Goal: Information Seeking & Learning: Learn about a topic

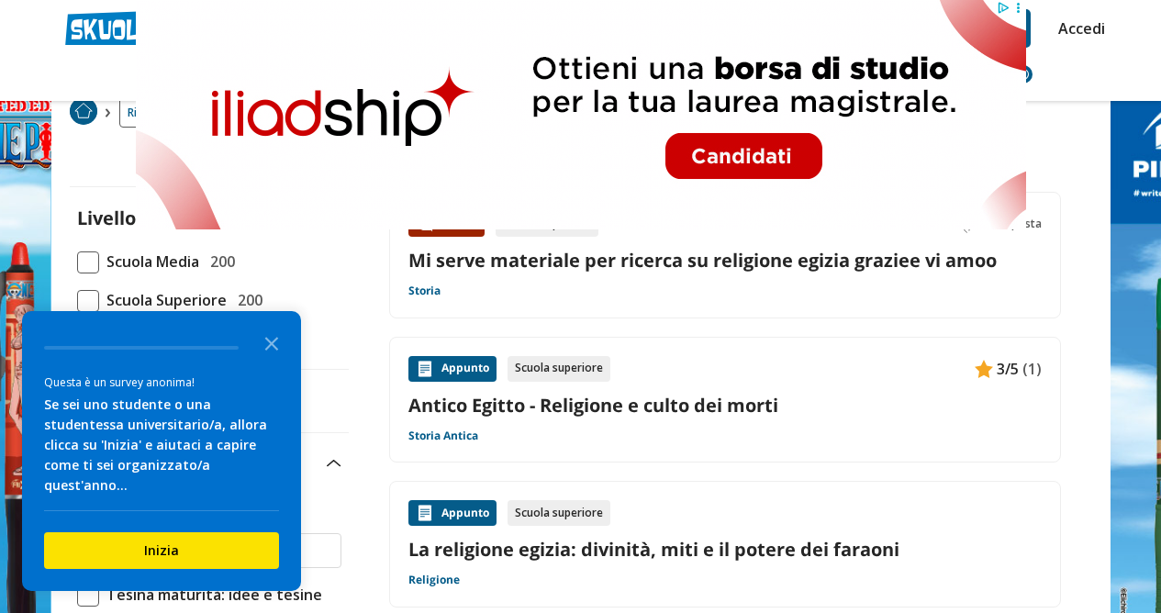
scroll to position [79, 0]
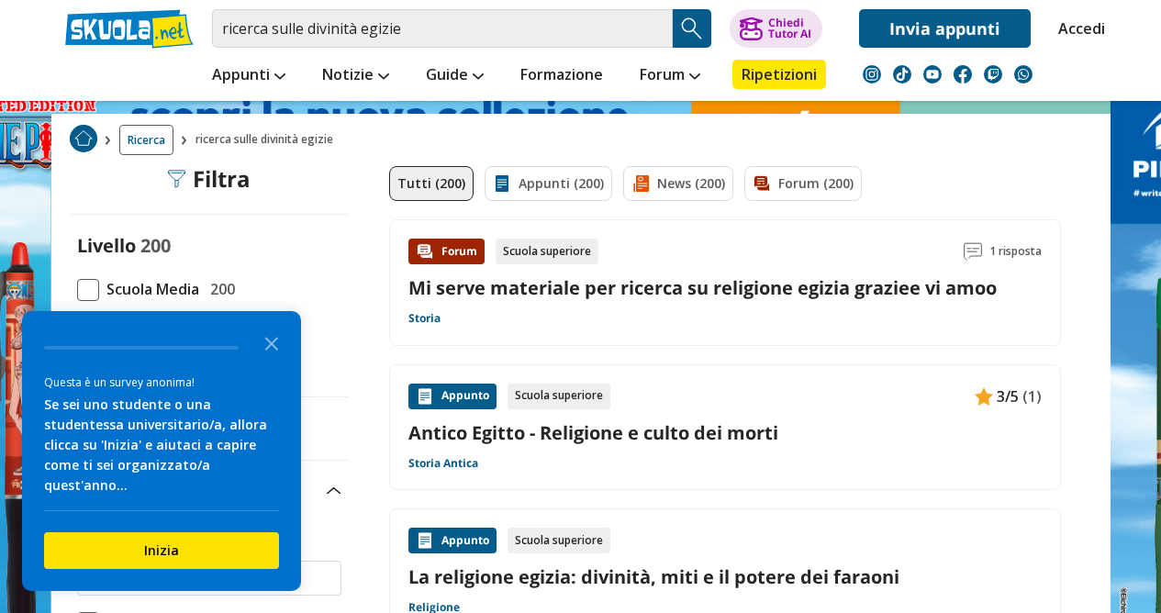
click at [802, 286] on link "Mi serve materiale per ricerca su religione egizia graziee vi amoo" at bounding box center [702, 287] width 588 height 25
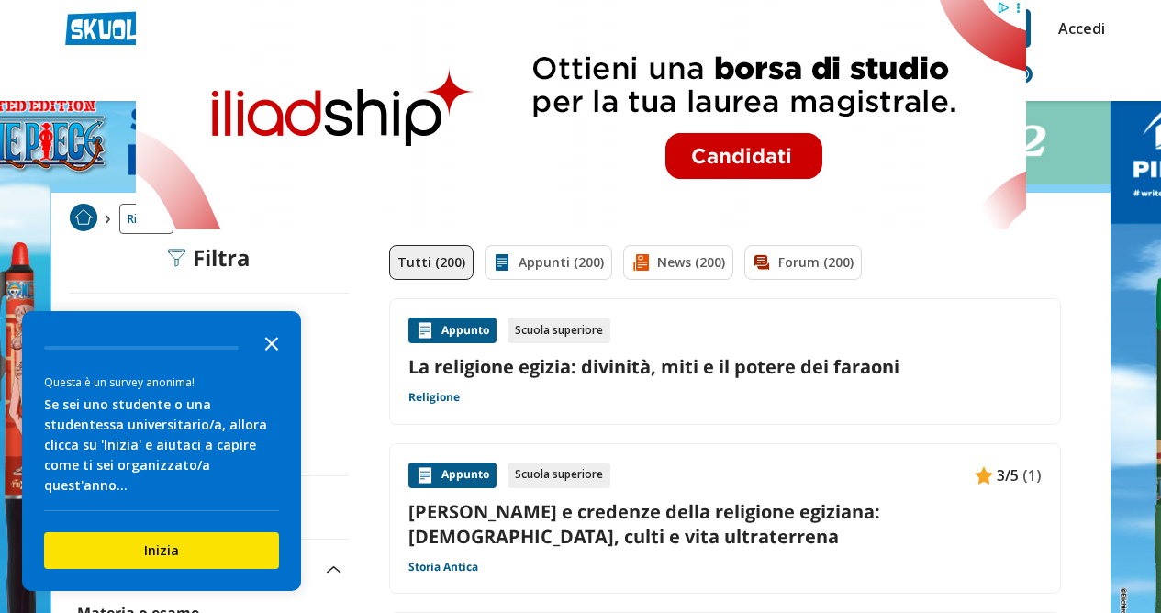
click at [263, 361] on icon "Close the survey" at bounding box center [271, 342] width 37 height 37
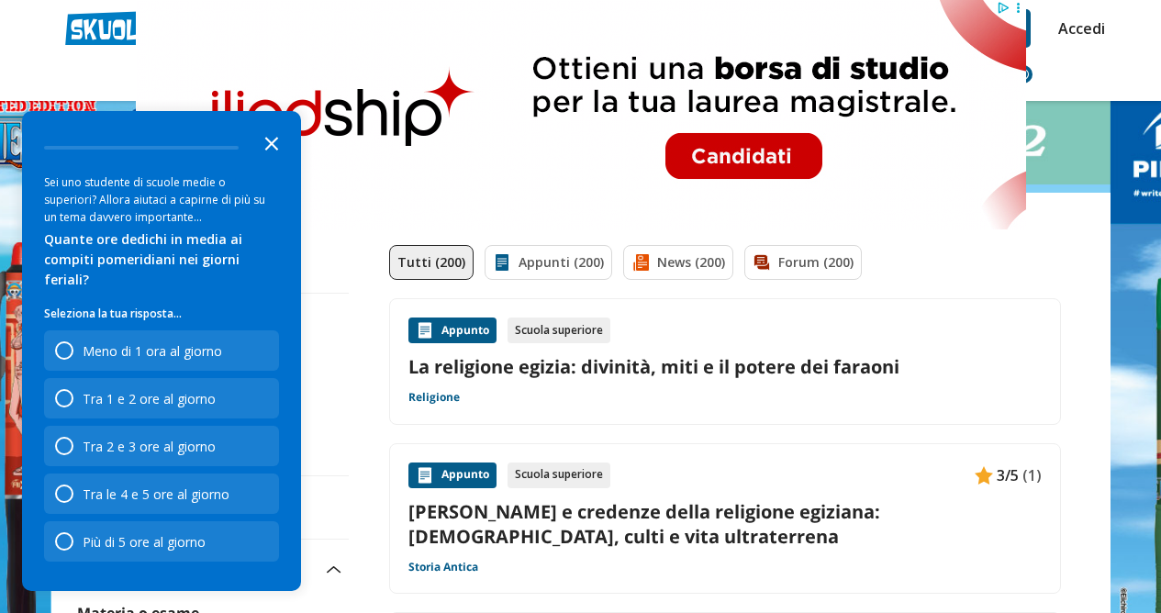
click at [259, 161] on icon "Close the survey" at bounding box center [271, 142] width 37 height 37
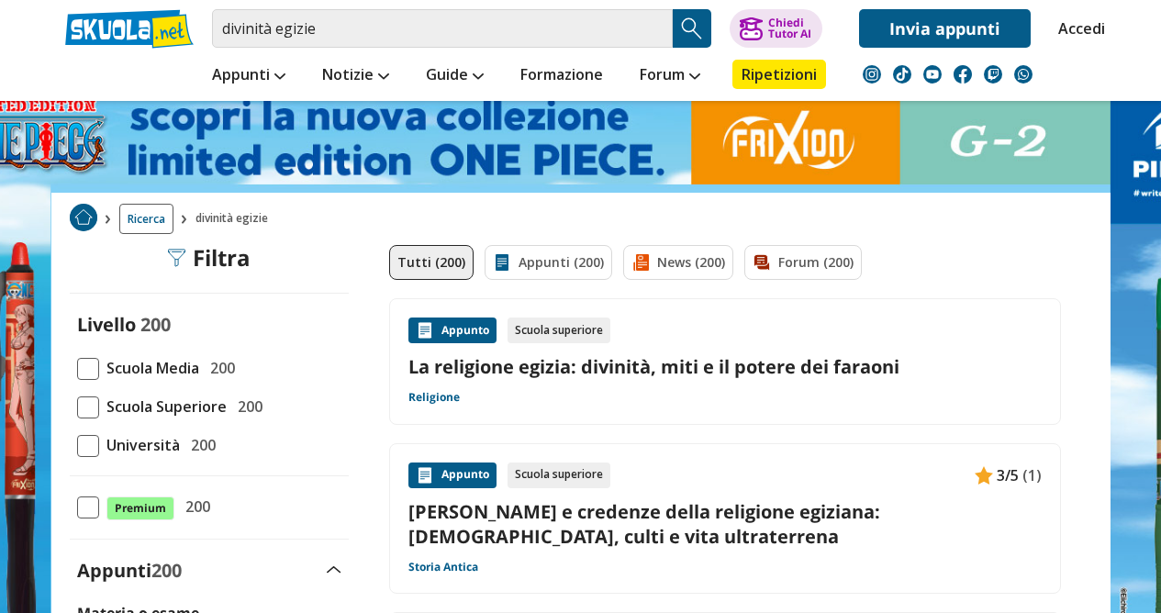
click at [163, 404] on span "Scuola Superiore" at bounding box center [163, 407] width 128 height 24
click at [77, 407] on input "Scuola Superiore 200" at bounding box center [77, 407] width 0 height 0
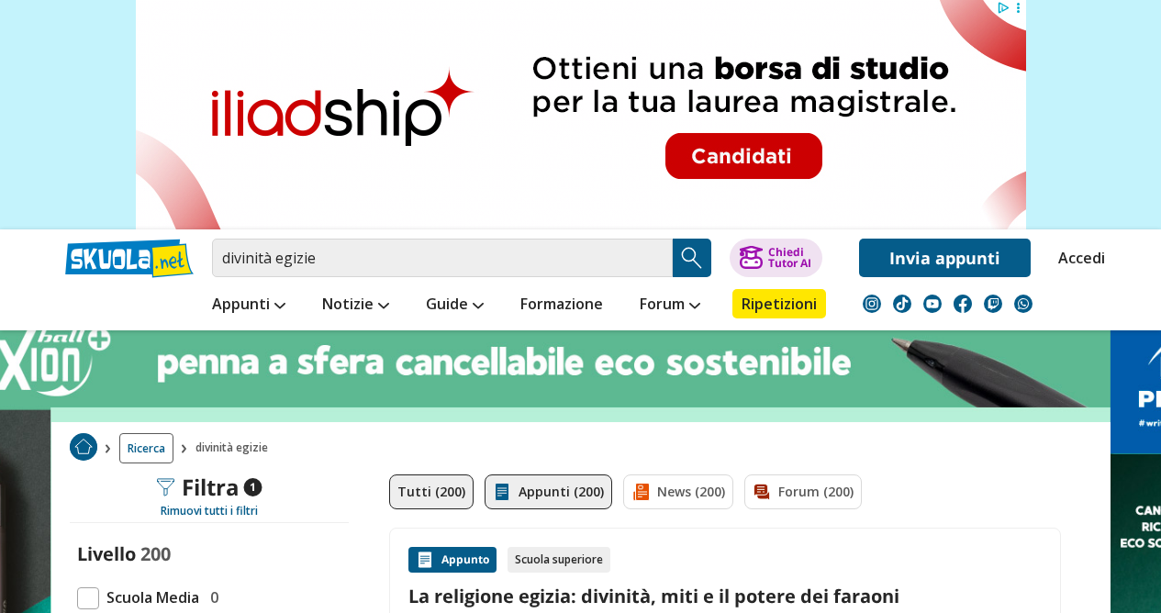
click at [533, 493] on link "Appunti (200)" at bounding box center [549, 492] width 128 height 35
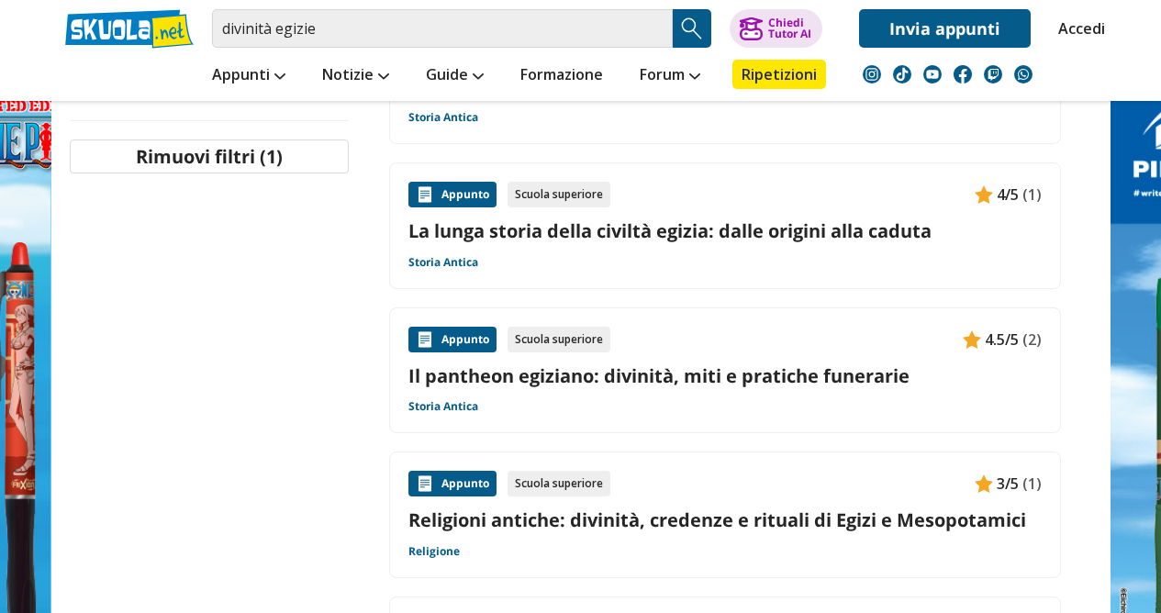
scroll to position [1056, 0]
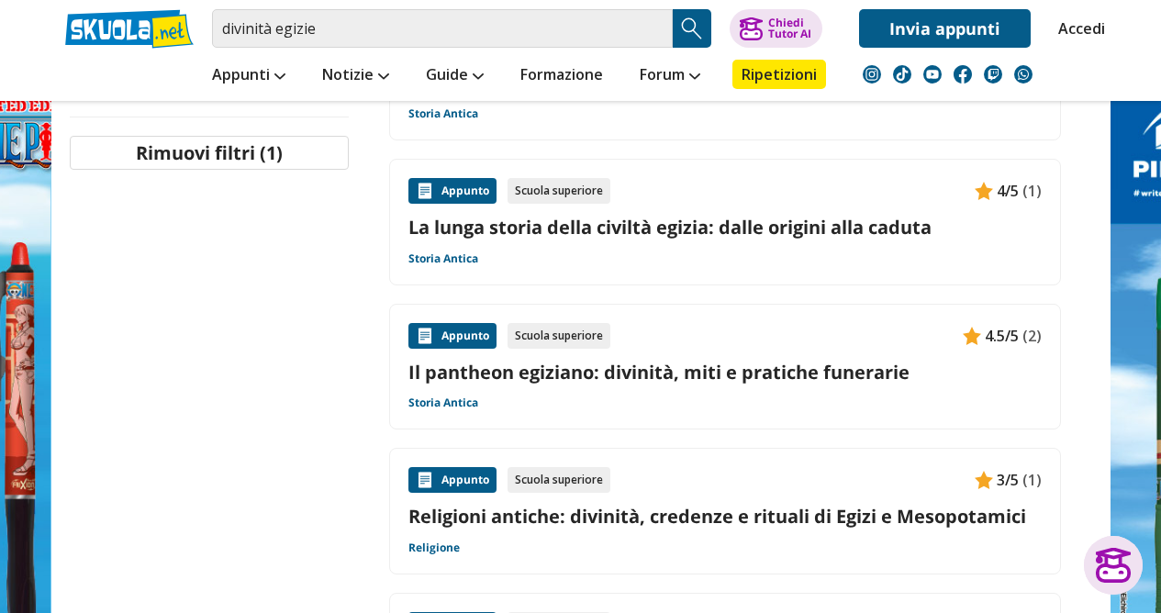
click at [582, 360] on link "Il pantheon egiziano: divinità, miti e pratiche funerarie" at bounding box center [724, 372] width 633 height 25
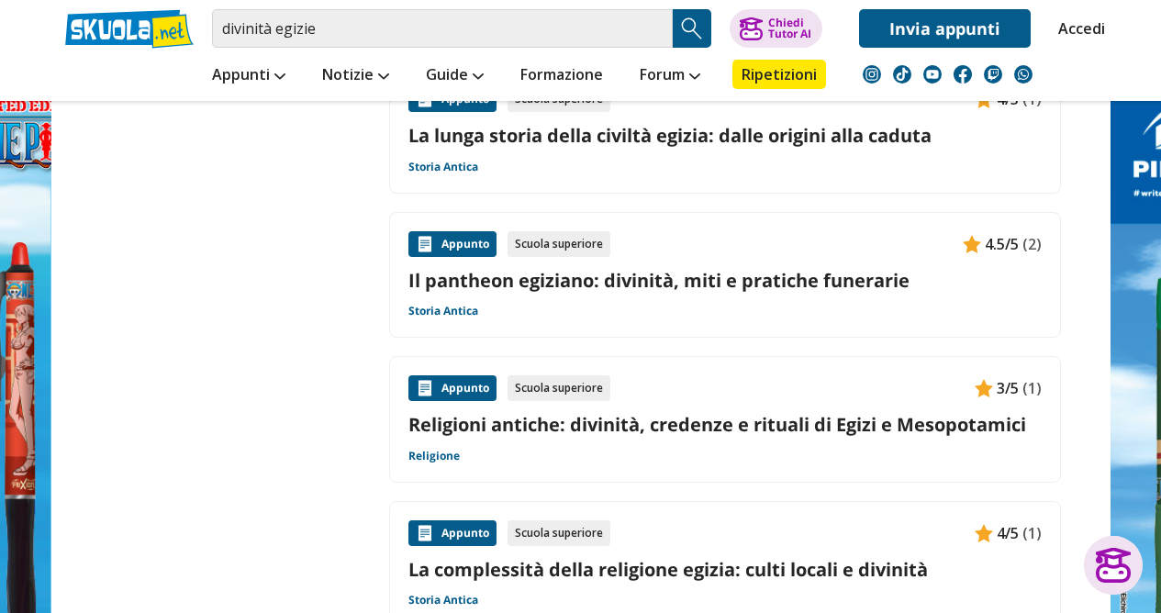
scroll to position [1073, 0]
